Goal: Task Accomplishment & Management: Use online tool/utility

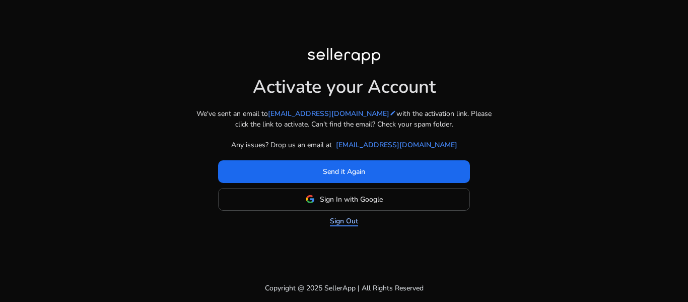
click at [343, 219] on link "Sign Out" at bounding box center [344, 221] width 28 height 11
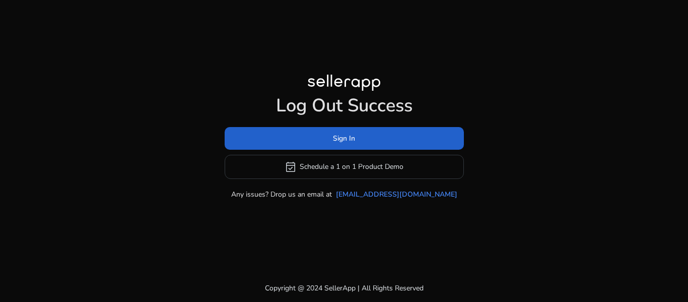
click at [347, 137] on span "Sign In" at bounding box center [344, 138] width 22 height 11
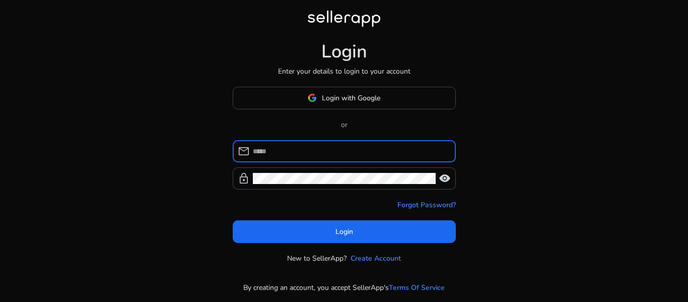
type input "**********"
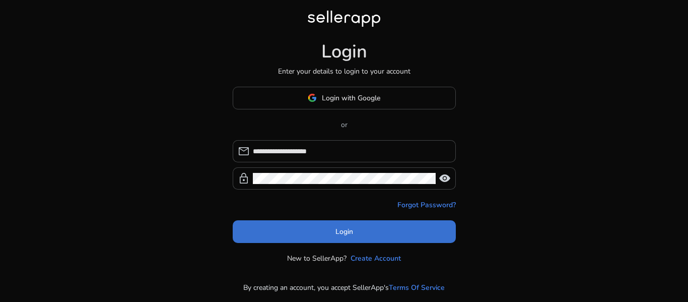
click at [348, 228] on span "Login" at bounding box center [345, 231] width 18 height 11
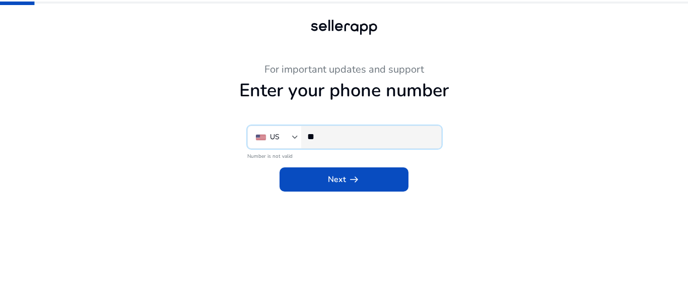
click at [331, 139] on input "**" at bounding box center [370, 136] width 126 height 11
type input "**********"
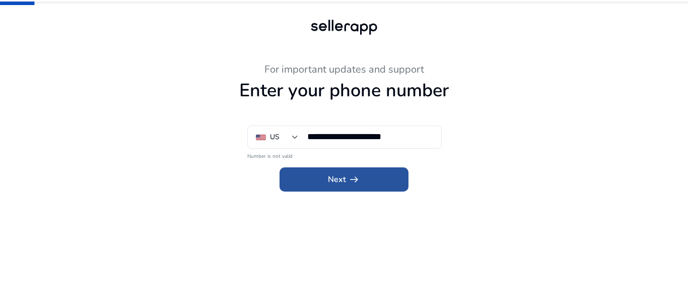
click at [345, 181] on span "Next arrow_right_alt" at bounding box center [344, 179] width 32 height 12
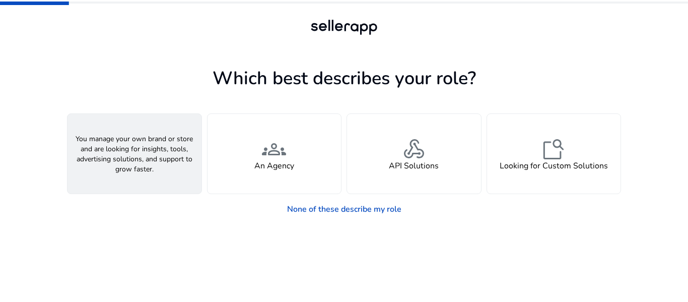
click at [140, 161] on h4 "A Seller" at bounding box center [134, 166] width 30 height 10
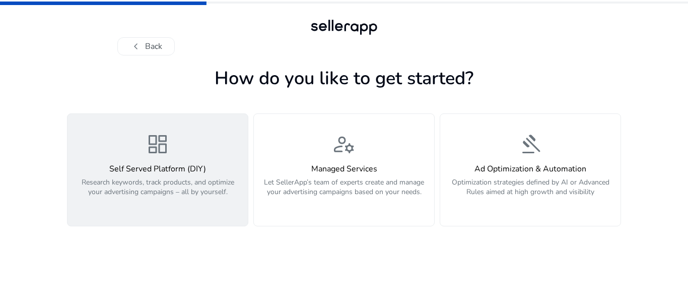
click at [178, 170] on h4 "Self Served Platform (DIY)" at bounding box center [158, 169] width 168 height 10
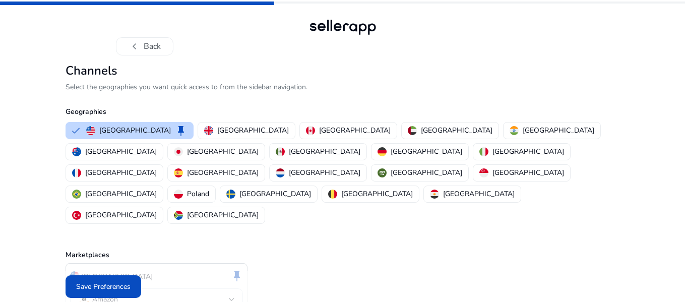
click at [642, 265] on div "chevron_left Back Channels Select the geographies you want quick access to from…" at bounding box center [342, 178] width 685 height 357
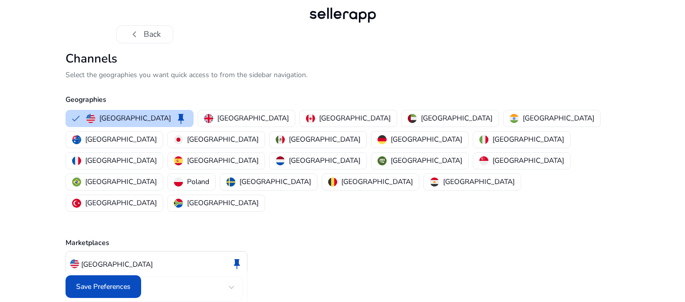
scroll to position [13, 0]
click at [119, 288] on span "Save Preferences" at bounding box center [103, 286] width 54 height 11
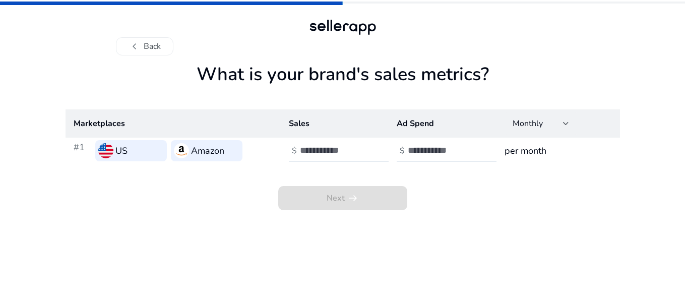
scroll to position [0, 0]
click at [325, 150] on input "number" at bounding box center [336, 150] width 68 height 11
type input "****"
click at [538, 221] on app-sales-metrics "What is your brand's sales metrics? Marketplaces Sales Ad Spend Monthly #1 US A…" at bounding box center [344, 183] width 554 height 238
click at [428, 151] on input "number" at bounding box center [444, 150] width 68 height 11
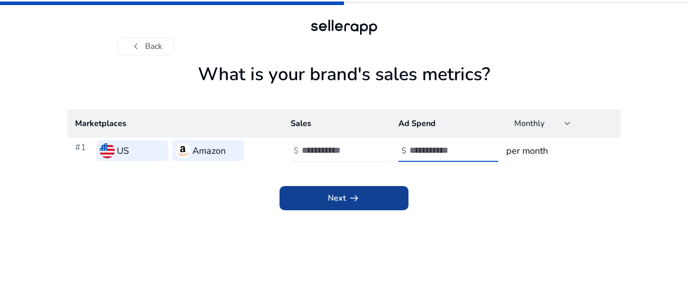
type input "*"
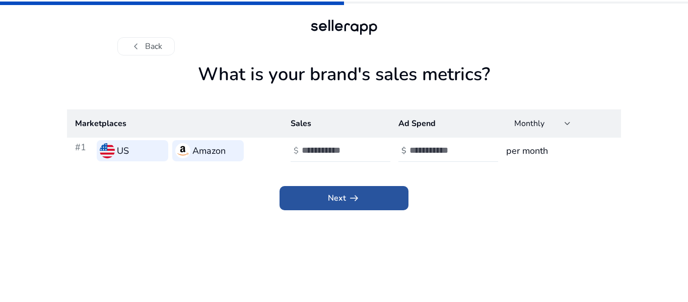
click at [361, 202] on span at bounding box center [344, 198] width 129 height 24
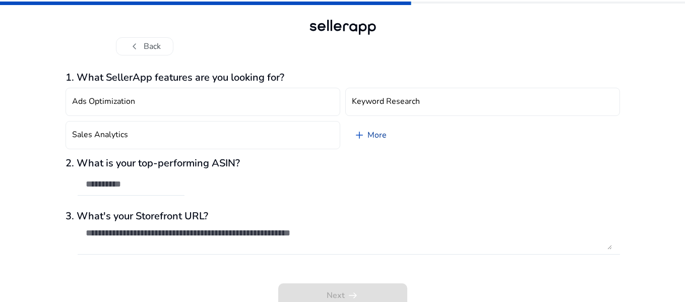
click at [370, 133] on link "add More" at bounding box center [369, 135] width 49 height 28
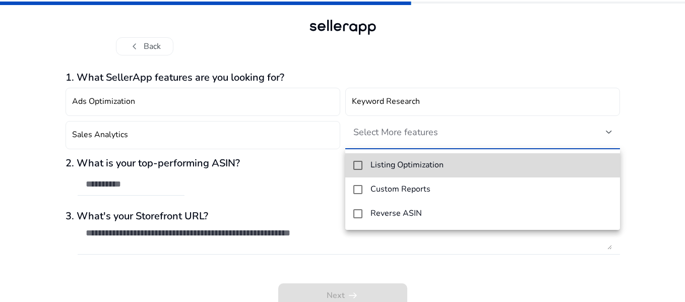
click at [387, 162] on h4 "Listing Optimization" at bounding box center [406, 165] width 73 height 10
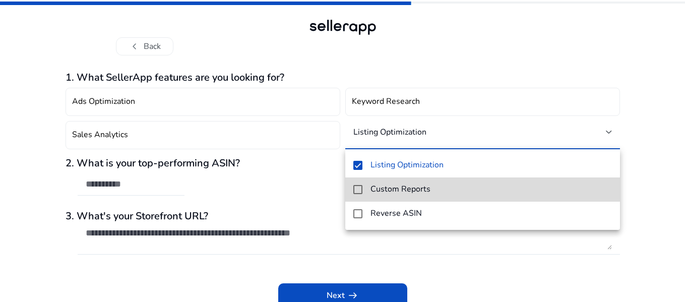
click at [402, 186] on h4 "Custom Reports" at bounding box center [400, 189] width 60 height 10
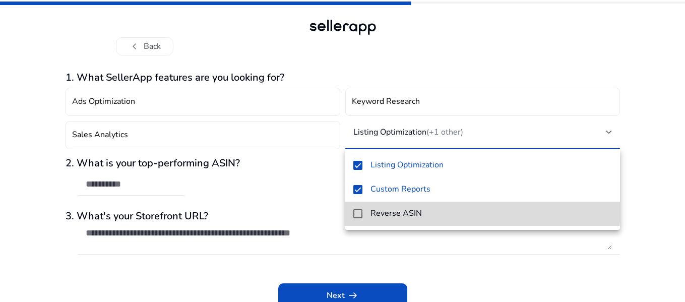
click at [393, 209] on h4 "Reverse ASIN" at bounding box center [395, 214] width 51 height 10
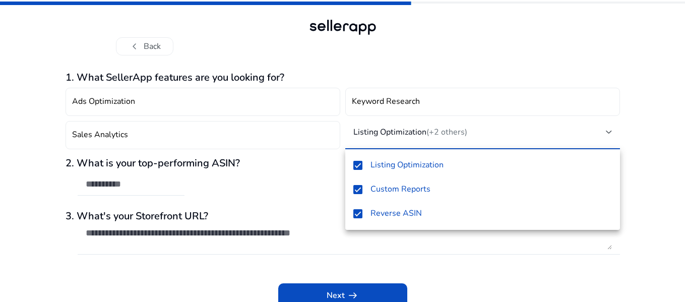
click at [439, 255] on div at bounding box center [342, 151] width 685 height 302
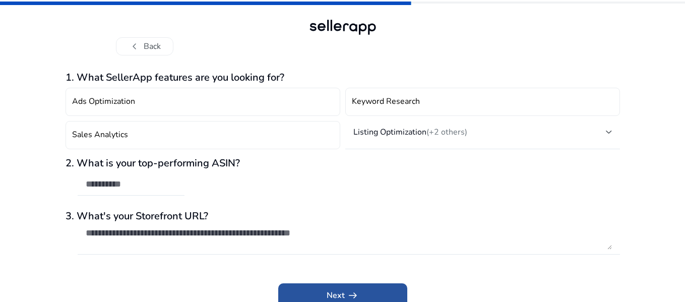
click at [349, 295] on span "arrow_right_alt" at bounding box center [353, 295] width 12 height 12
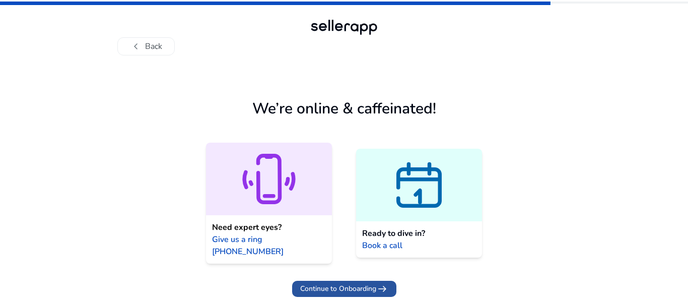
click at [338, 283] on span "Continue to Onboarding" at bounding box center [338, 288] width 76 height 11
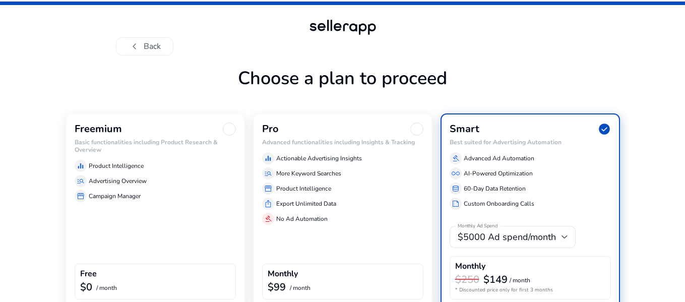
click at [607, 127] on span "check_circle" at bounding box center [604, 128] width 13 height 13
click at [660, 113] on div "chevron_left Back Choose a plan to proceed Freemium Basic functionalities inclu…" at bounding box center [342, 176] width 685 height 353
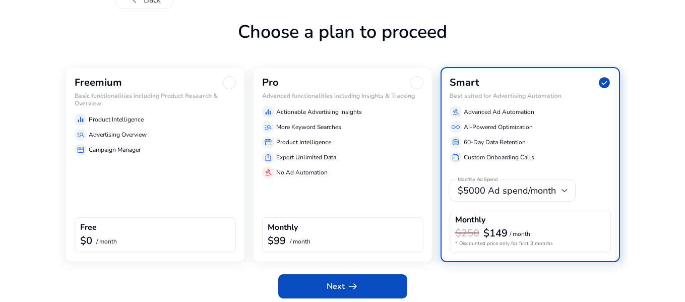
scroll to position [51, 0]
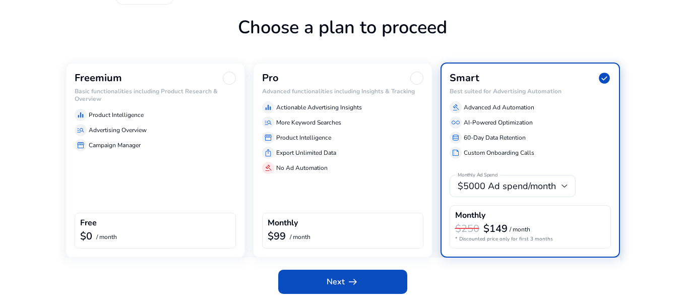
click at [103, 124] on div "manage_search Advertising Overview" at bounding box center [155, 130] width 161 height 12
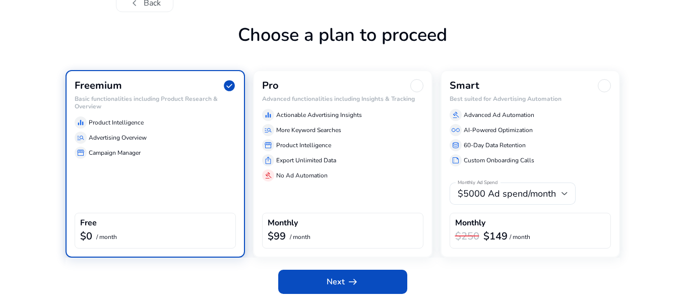
scroll to position [43, 0]
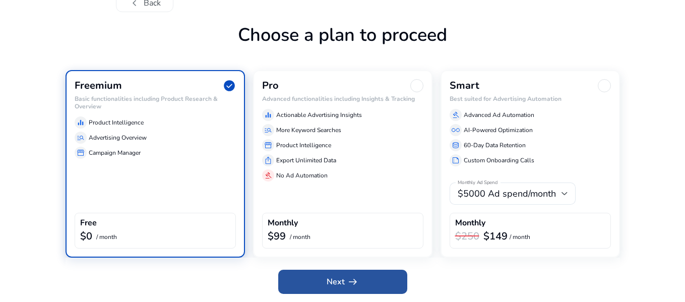
click at [351, 284] on span "arrow_right_alt" at bounding box center [353, 282] width 12 height 12
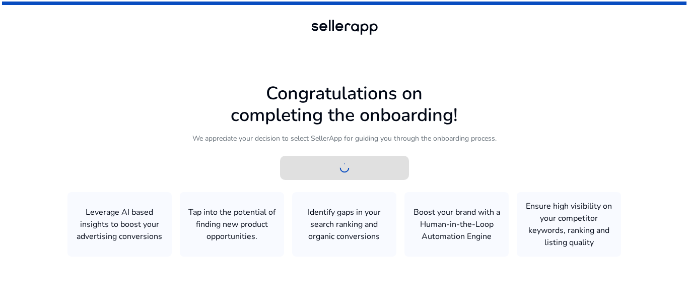
scroll to position [0, 0]
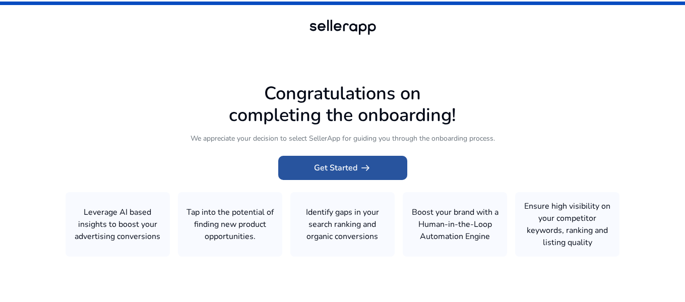
click at [344, 163] on span "Get Started arrow_right_alt" at bounding box center [342, 168] width 57 height 12
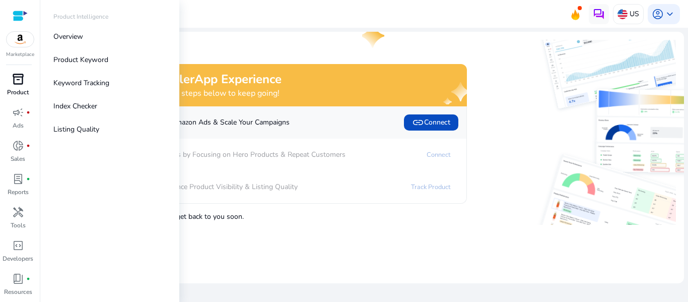
click at [19, 93] on p "Product" at bounding box center [18, 92] width 22 height 9
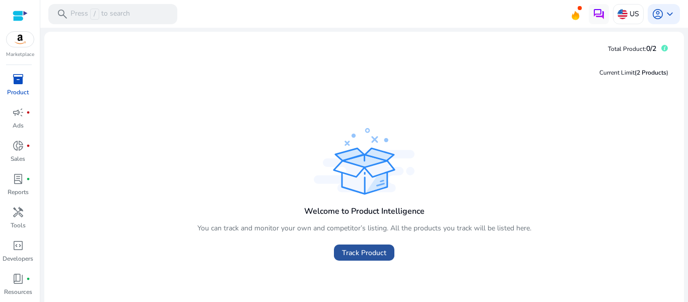
click at [360, 248] on span "Track Product" at bounding box center [364, 252] width 44 height 11
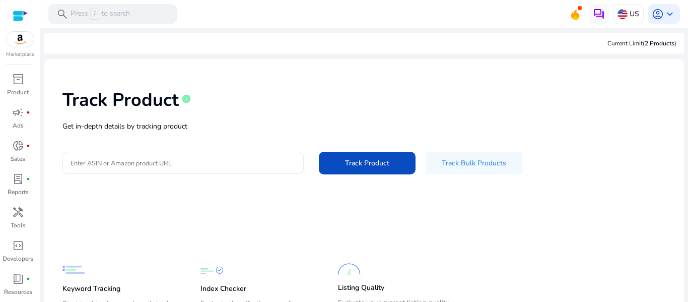
click at [196, 162] on input "Enter ASIN or Amazon product URL" at bounding box center [183, 162] width 225 height 11
click at [206, 208] on mat-card-content "Track Product info Get in-depth details by tracking product Enter ASIN or Amazo…" at bounding box center [364, 211] width 640 height 305
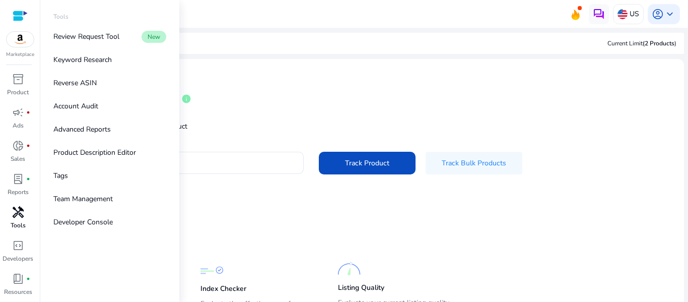
click at [16, 218] on span "handyman" at bounding box center [18, 212] width 12 height 12
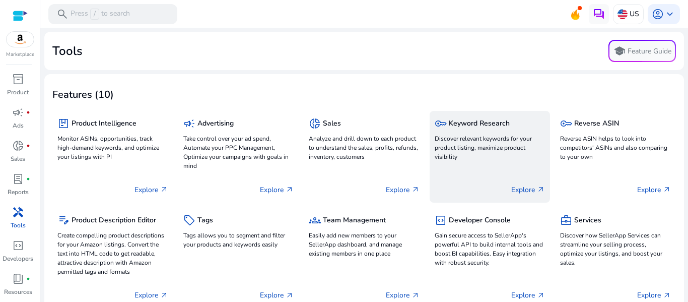
click at [470, 125] on h5 "Keyword Research" at bounding box center [479, 123] width 61 height 9
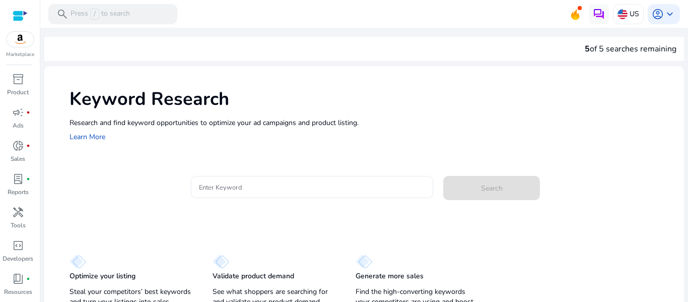
click at [250, 194] on div at bounding box center [312, 187] width 227 height 22
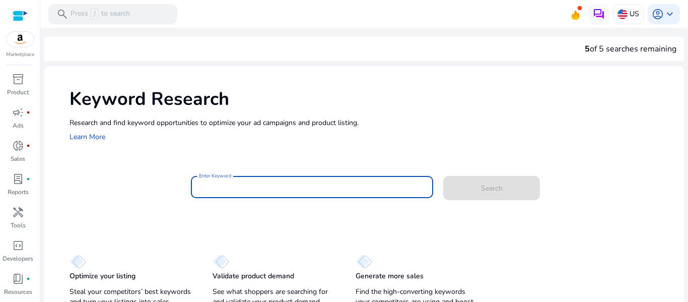
click at [241, 188] on input "Enter Keyword" at bounding box center [312, 186] width 227 height 11
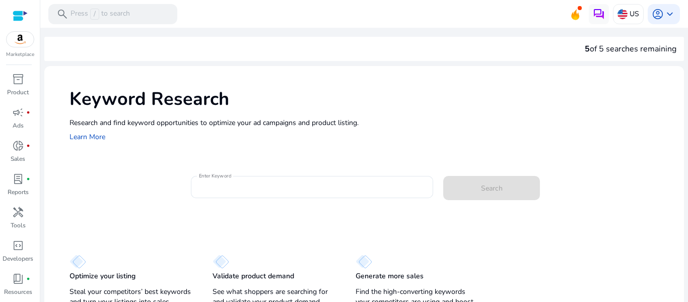
click at [21, 38] on img at bounding box center [20, 39] width 27 height 15
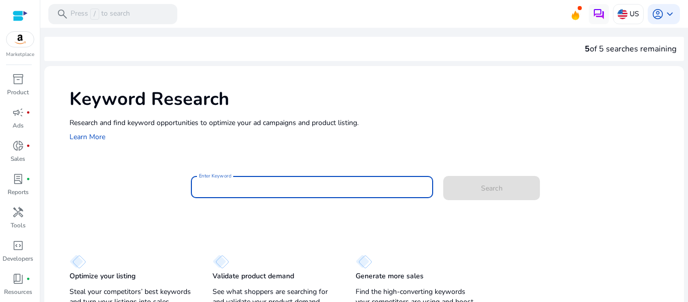
click at [226, 186] on input "Enter Keyword" at bounding box center [312, 186] width 227 height 11
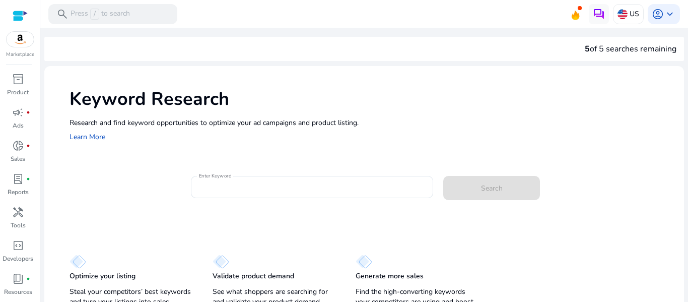
drag, startPoint x: 684, startPoint y: 81, endPoint x: 688, endPoint y: 132, distance: 50.6
click at [688, 132] on mat-sidenav-content "search Press / to search US account_circle keyboard_arrow_down We are getting t…" at bounding box center [364, 151] width 648 height 302
click at [609, 141] on div "Research and find keyword opportunities to optimize your ad campaigns and produ…" at bounding box center [372, 130] width 605 height 26
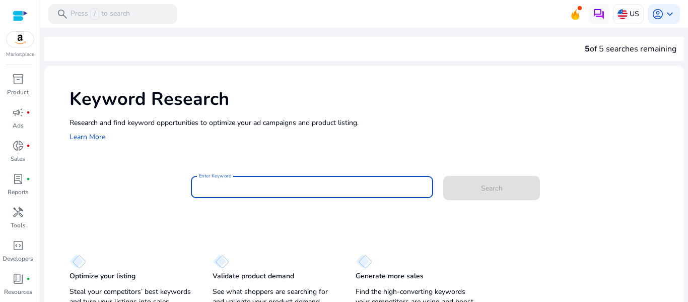
click at [250, 186] on input "Enter Keyword" at bounding box center [312, 186] width 227 height 11
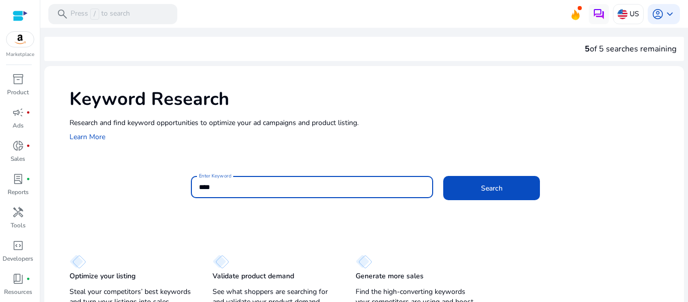
type input "****"
click at [444, 176] on button "Search" at bounding box center [492, 188] width 97 height 24
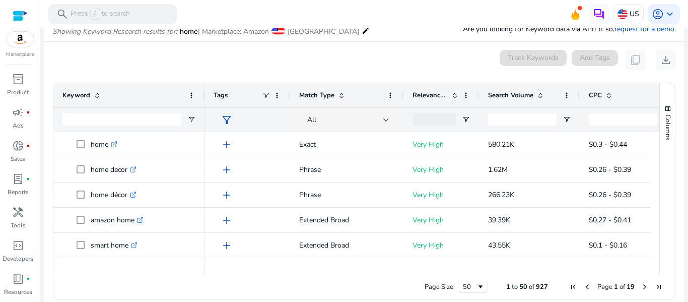
click at [421, 44] on mat-card "0 keyword(s) selected Track Keywords Add Tags content_copy download 1 to 50 of …" at bounding box center [364, 177] width 640 height 271
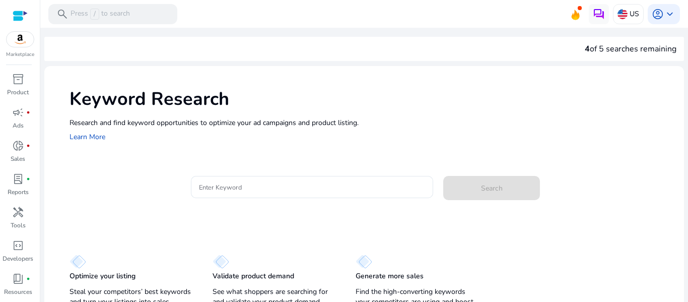
click at [406, 99] on h1 "Keyword Research" at bounding box center [372, 99] width 605 height 22
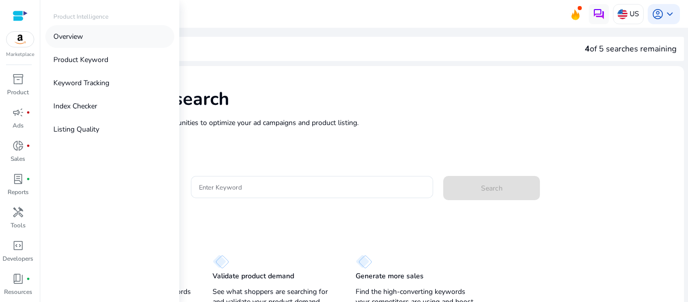
click at [71, 37] on p "Overview" at bounding box center [68, 36] width 30 height 11
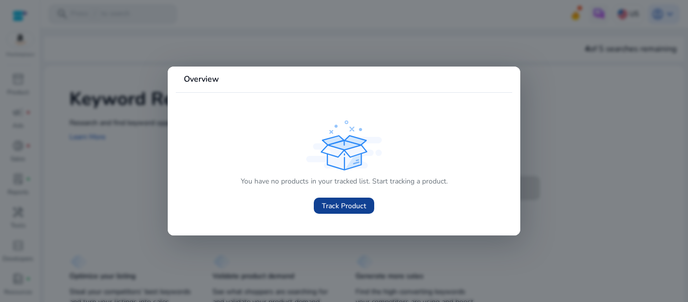
click at [353, 202] on span "Track Product" at bounding box center [344, 206] width 44 height 11
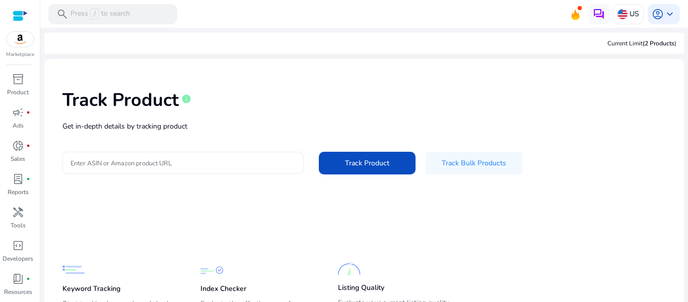
click at [135, 164] on input "Enter ASIN or Amazon product URL" at bounding box center [183, 162] width 225 height 11
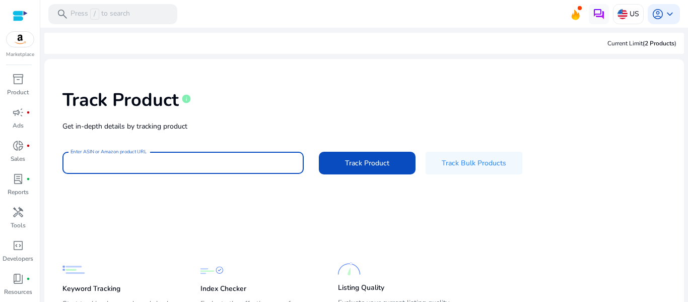
paste input "**********"
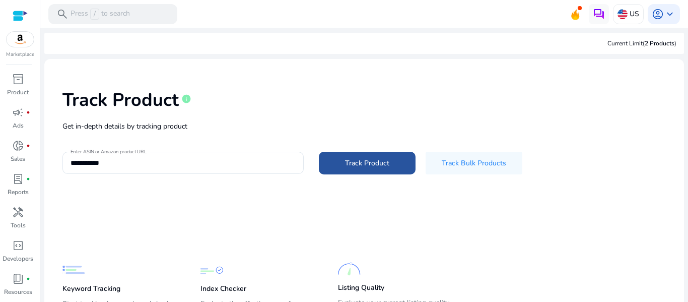
click at [369, 161] on span "Track Product" at bounding box center [367, 163] width 44 height 11
type input "**********"
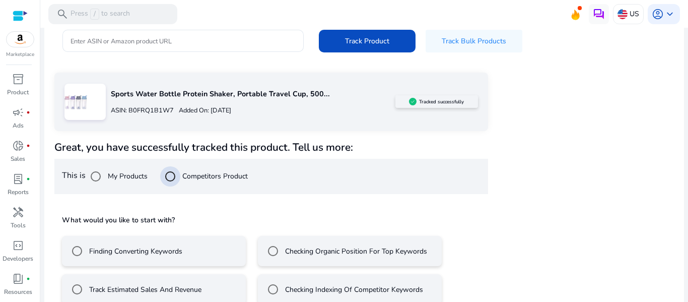
scroll to position [140, 0]
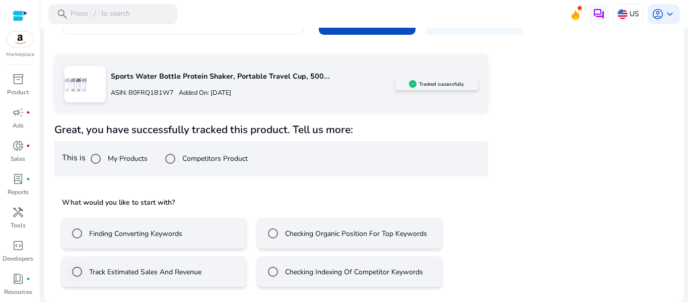
click at [161, 274] on label "Track Estimated Sales And Revenue" at bounding box center [144, 272] width 114 height 11
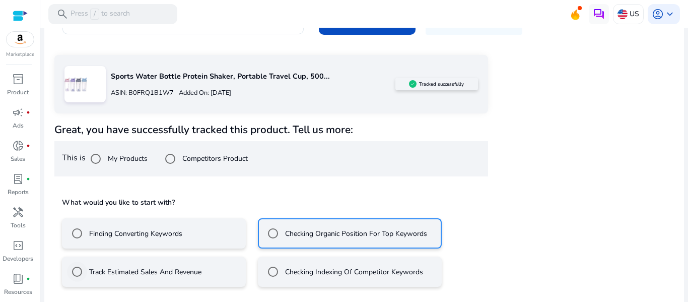
click at [142, 273] on label "Track Estimated Sales And Revenue" at bounding box center [144, 272] width 114 height 11
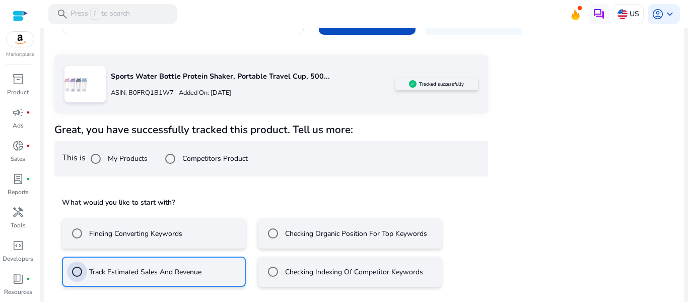
scroll to position [184, 0]
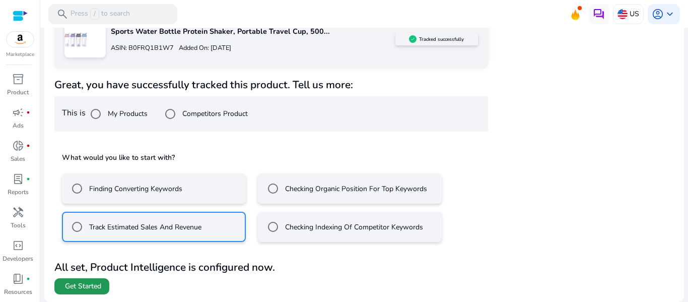
click at [84, 285] on span "Get Started" at bounding box center [83, 286] width 36 height 10
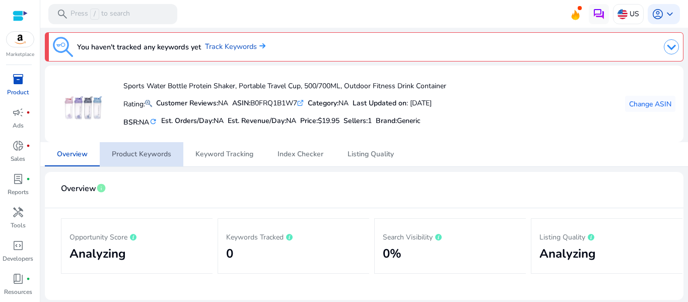
click at [143, 158] on span "Product Keywords" at bounding box center [141, 154] width 59 height 7
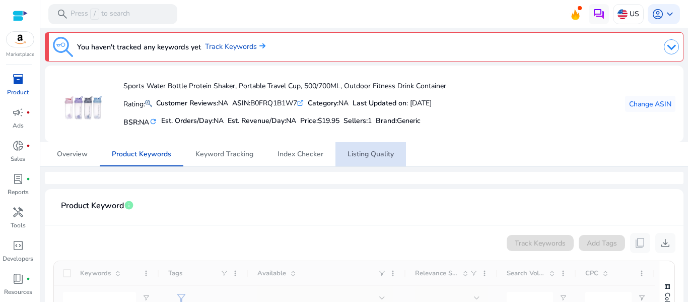
click at [367, 154] on span "Listing Quality" at bounding box center [371, 154] width 46 height 7
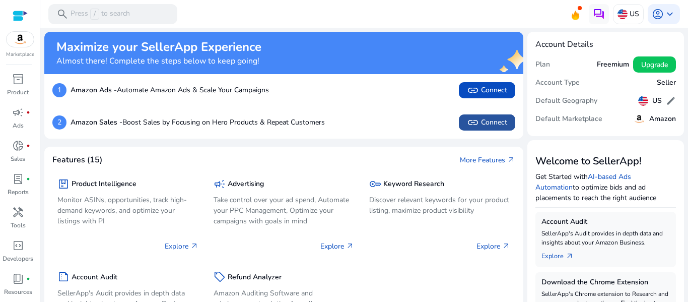
click at [485, 120] on span "link Connect" at bounding box center [487, 122] width 40 height 12
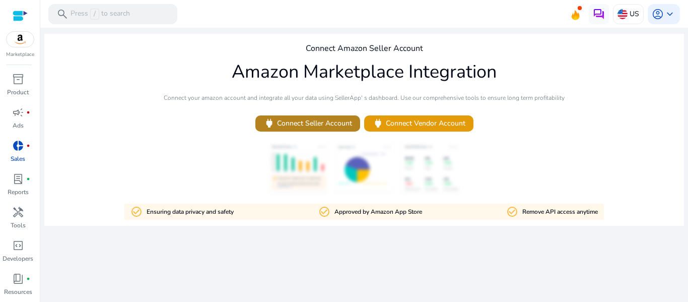
click at [317, 121] on span "power Connect Seller Account" at bounding box center [308, 123] width 89 height 12
click at [31, 295] on p "Resources" at bounding box center [18, 291] width 28 height 9
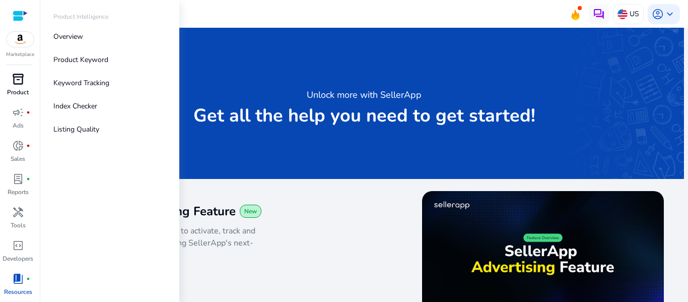
click at [14, 87] on div "inventory_2" at bounding box center [18, 79] width 28 height 16
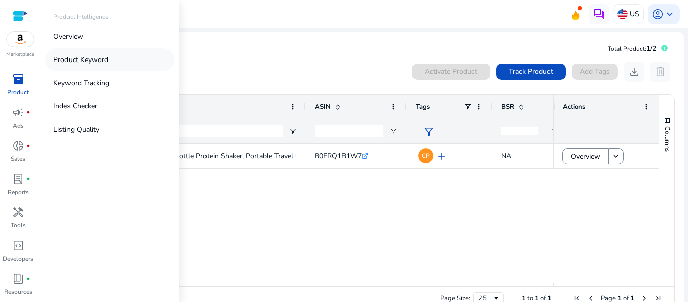
click at [84, 58] on p "Product Keyword" at bounding box center [80, 59] width 55 height 11
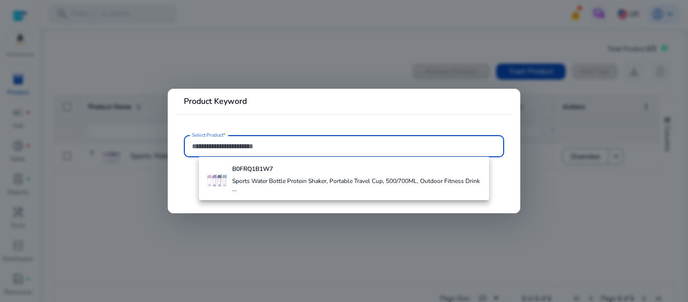
click at [202, 146] on input "Select Product*" at bounding box center [344, 146] width 304 height 11
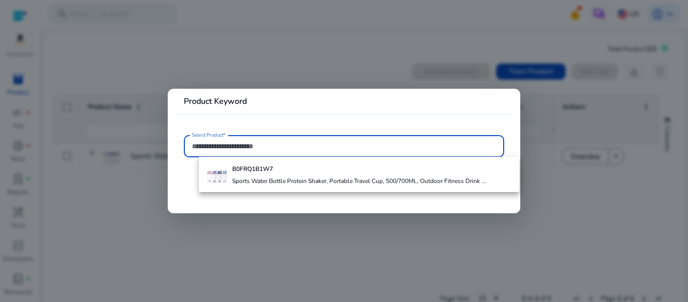
click at [244, 143] on input "Select Product*" at bounding box center [344, 146] width 304 height 11
paste input "**********"
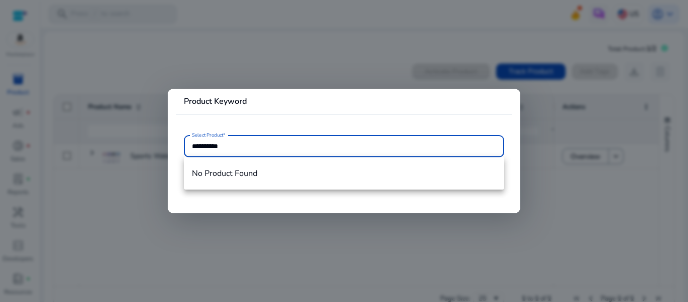
type input "**********"
click at [244, 146] on input "**********" at bounding box center [344, 146] width 304 height 11
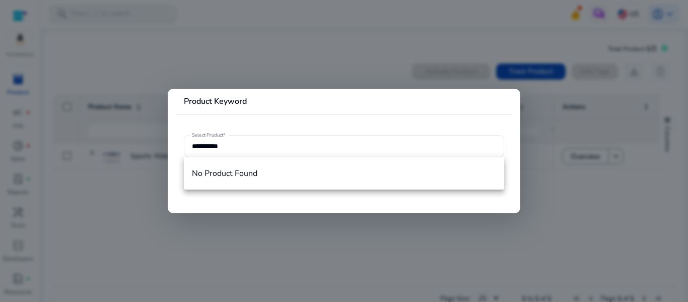
click at [302, 64] on div at bounding box center [344, 151] width 688 height 302
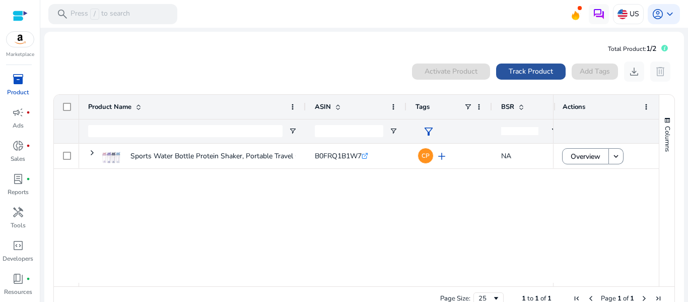
click at [519, 71] on span "Track Product" at bounding box center [531, 71] width 44 height 11
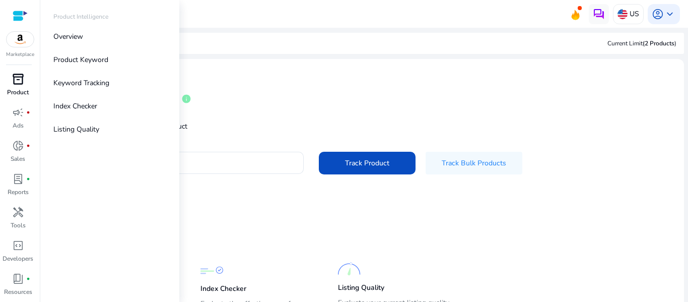
click at [21, 84] on span "inventory_2" at bounding box center [18, 79] width 12 height 12
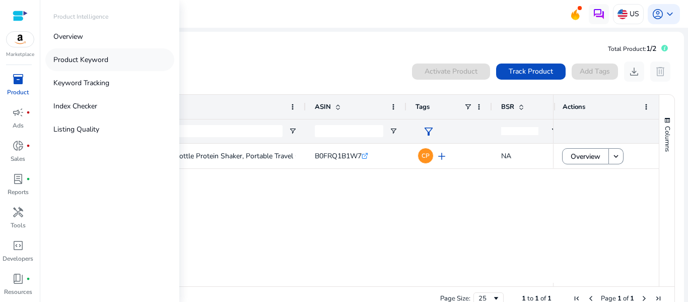
click at [83, 61] on p "Product Keyword" at bounding box center [80, 59] width 55 height 11
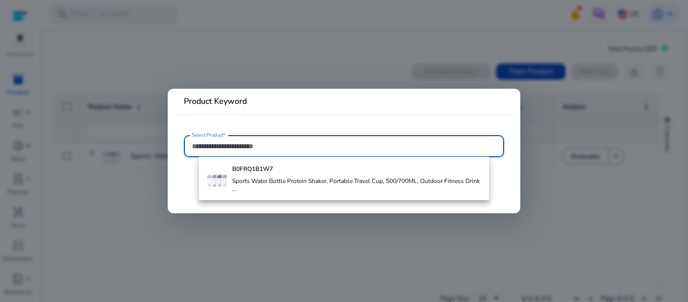
click at [199, 150] on input "Select Product*" at bounding box center [344, 146] width 304 height 11
paste input "**********"
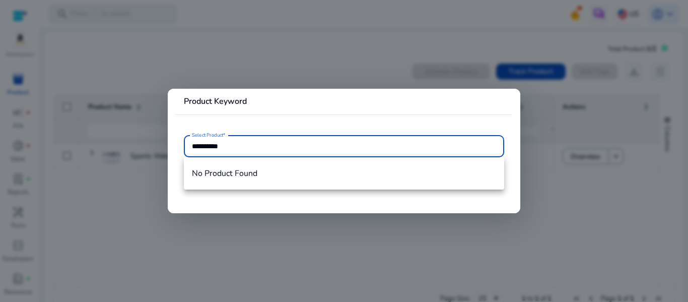
type input "**********"
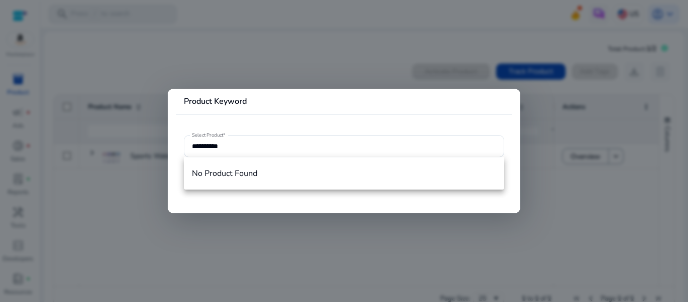
click at [264, 230] on div at bounding box center [344, 151] width 688 height 302
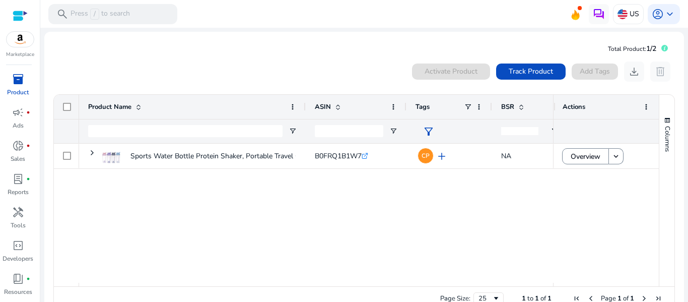
click at [384, 13] on mat-toolbar "search Press / to search US account_circle keyboard_arrow_down" at bounding box center [364, 14] width 648 height 28
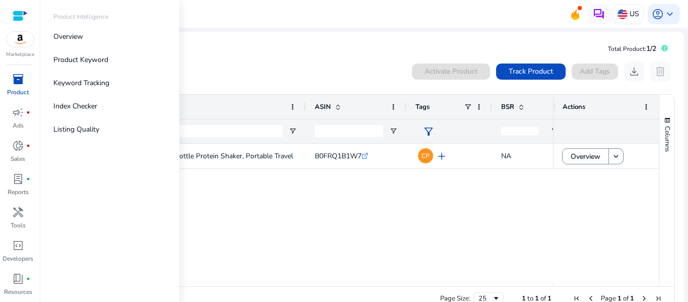
click at [19, 86] on div "inventory_2" at bounding box center [18, 79] width 28 height 16
click at [87, 83] on p "Keyword Tracking" at bounding box center [81, 83] width 56 height 11
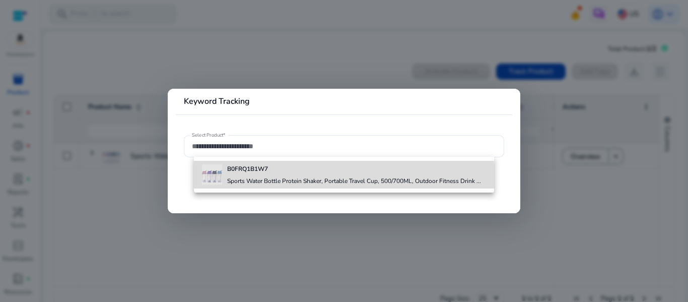
click at [247, 179] on h4 "Sports Water Bottle Protein Shaker, Portable Travel Cup, 500/700ML, Outdoor Fit…" at bounding box center [354, 181] width 254 height 8
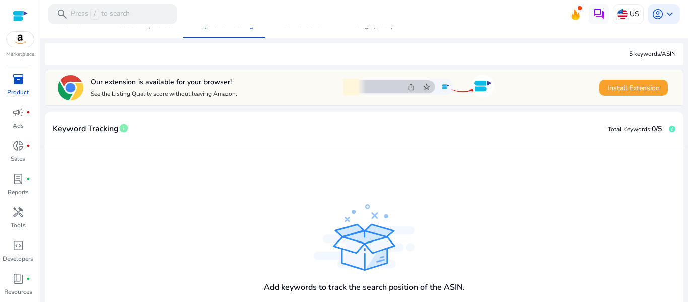
scroll to position [154, 0]
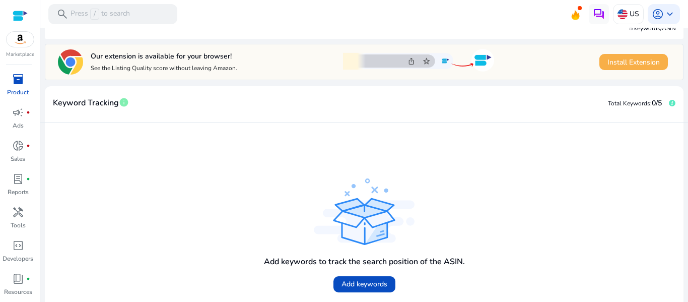
click at [631, 62] on span "Install Extension" at bounding box center [634, 62] width 52 height 11
